Goal: Information Seeking & Learning: Check status

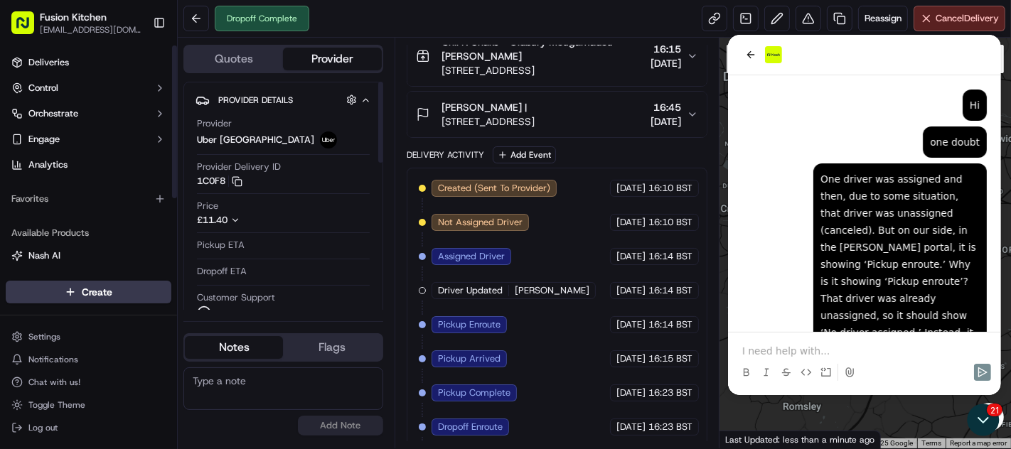
scroll to position [994, 0]
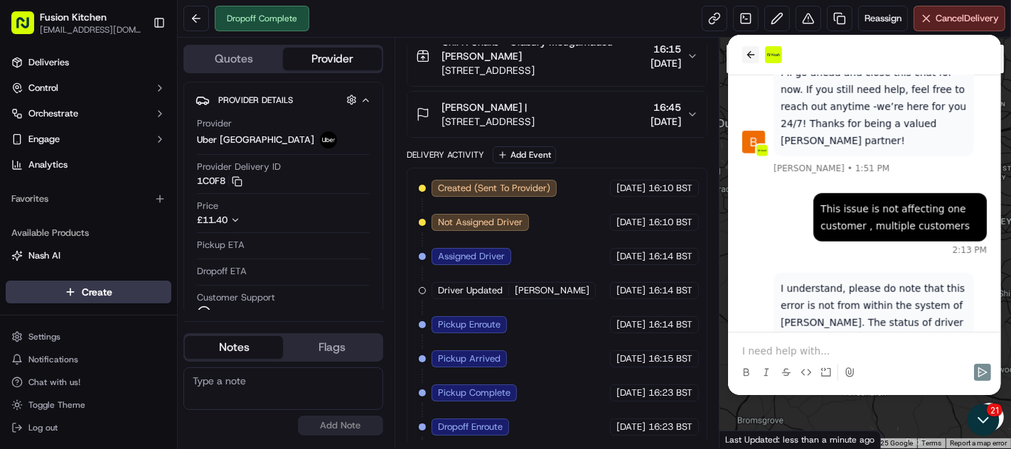
click at [746, 62] on button "back" at bounding box center [749, 54] width 17 height 17
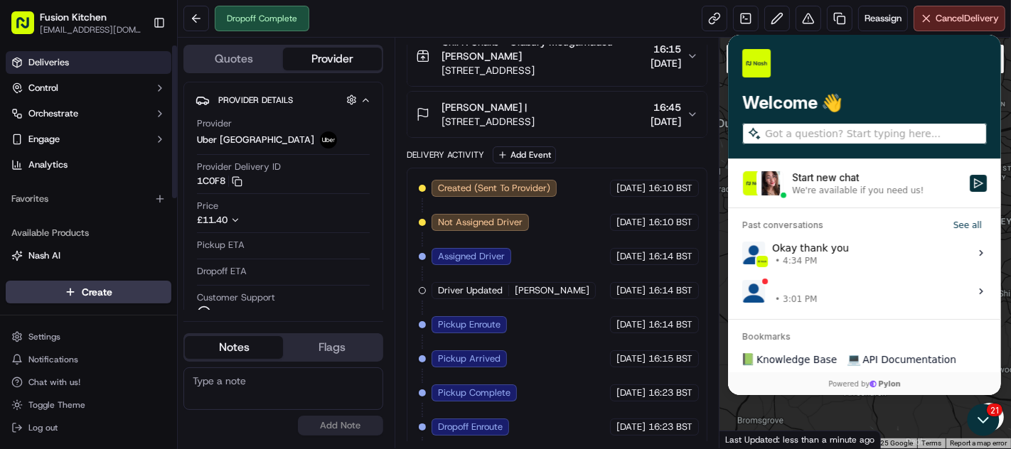
click at [46, 61] on span "Deliveries" at bounding box center [48, 62] width 41 height 13
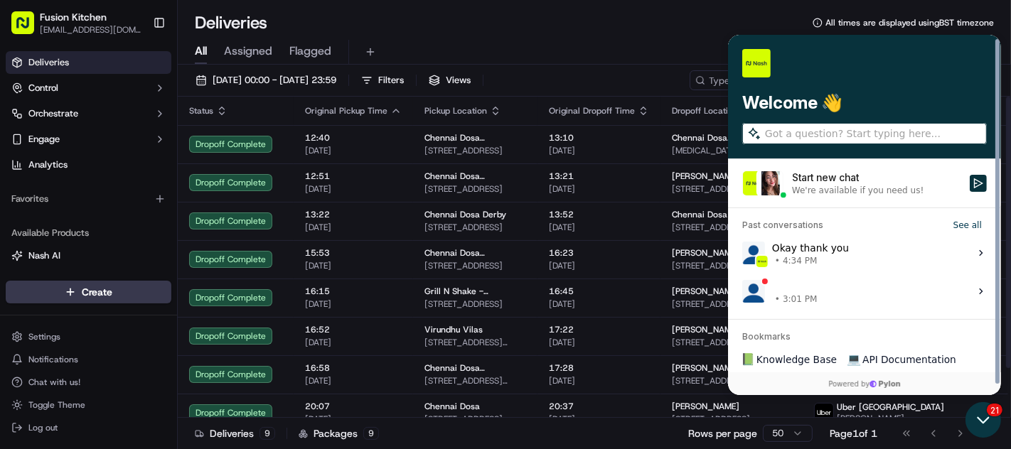
click at [992, 417] on icon "Open customer support" at bounding box center [982, 420] width 36 height 36
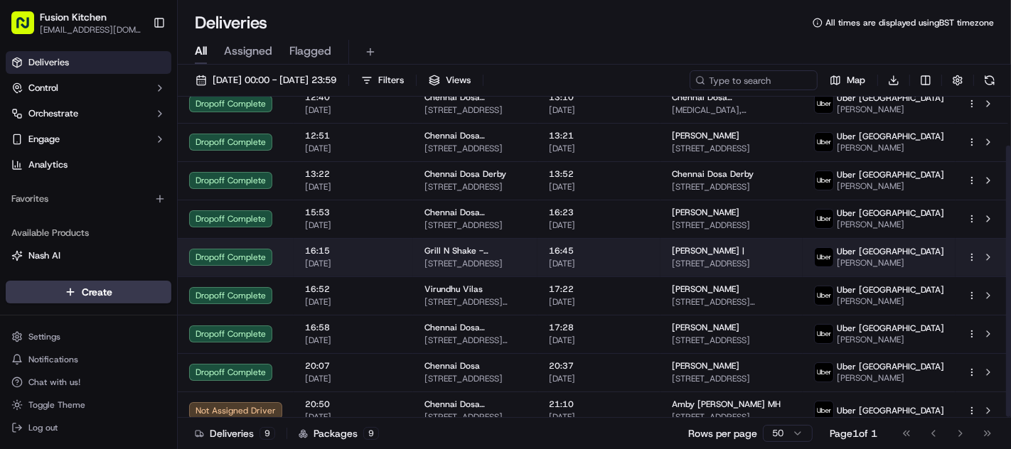
scroll to position [59, 0]
